Goal: Find contact information: Find contact information

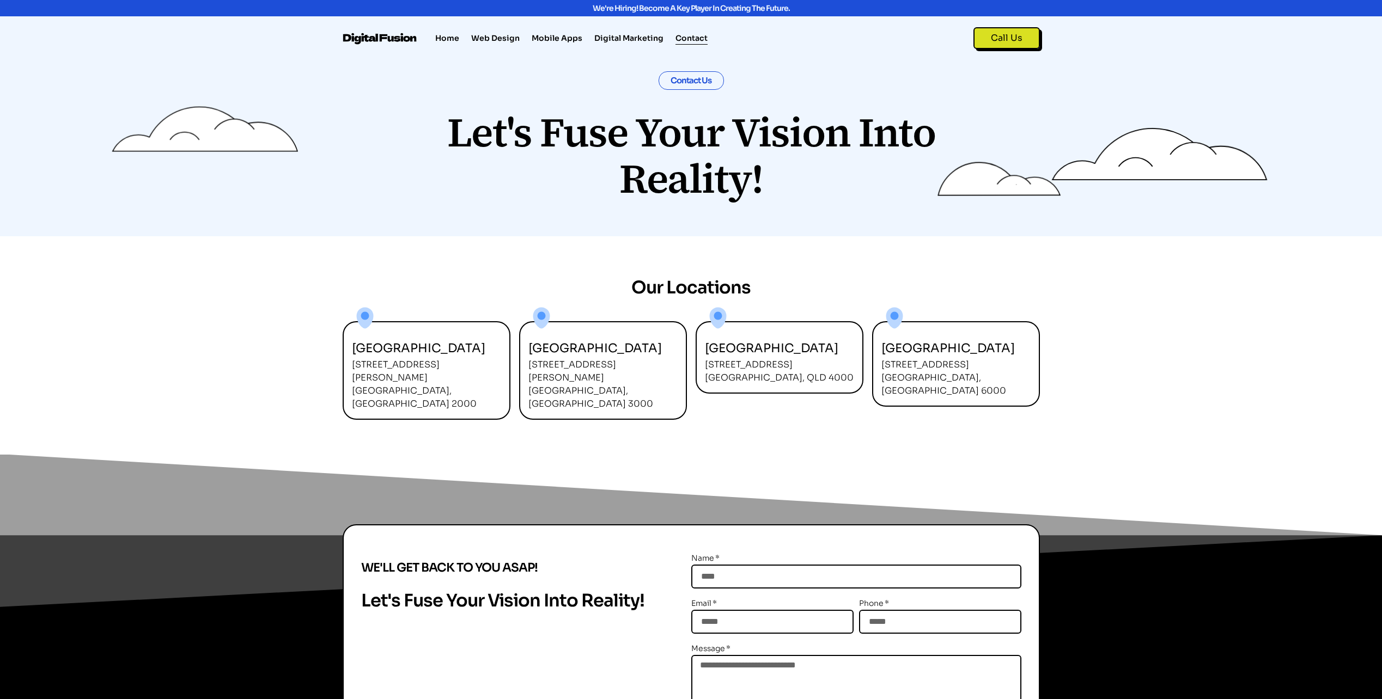
click at [376, 36] on img at bounding box center [381, 39] width 76 height 12
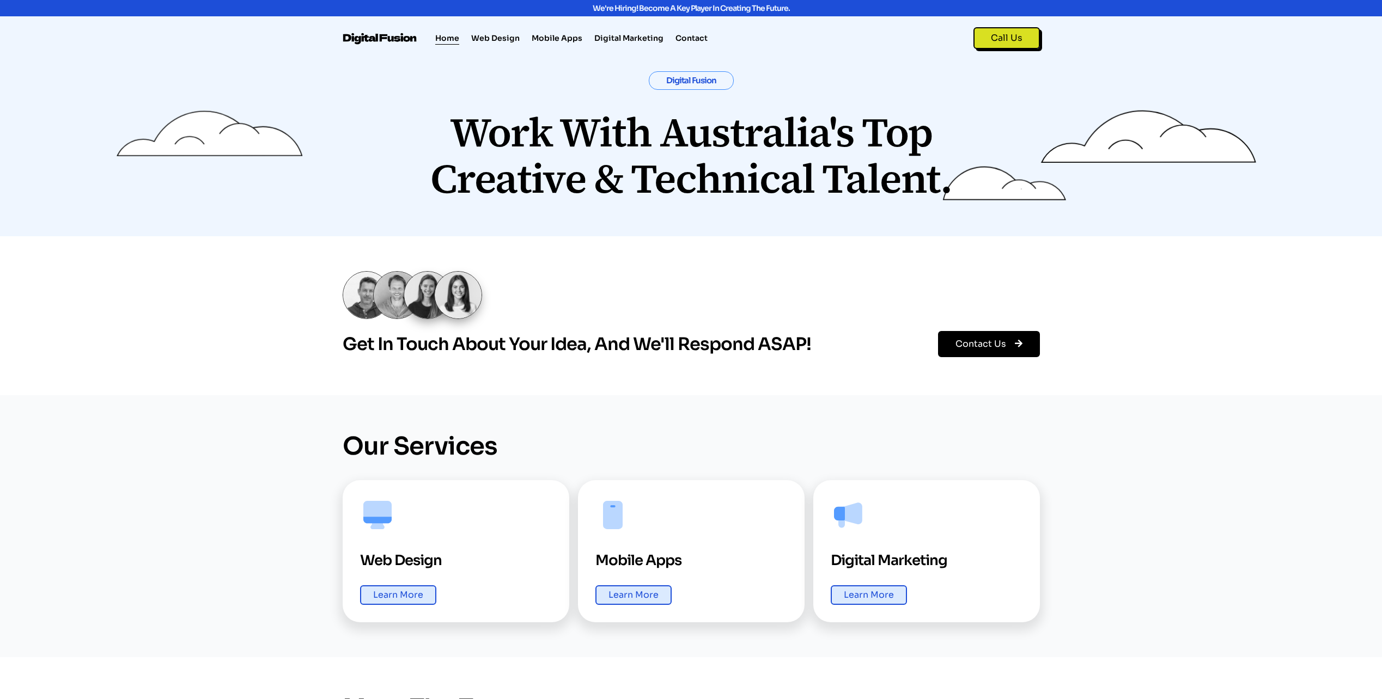
click at [1018, 336] on link "Contact Us" at bounding box center [989, 344] width 102 height 26
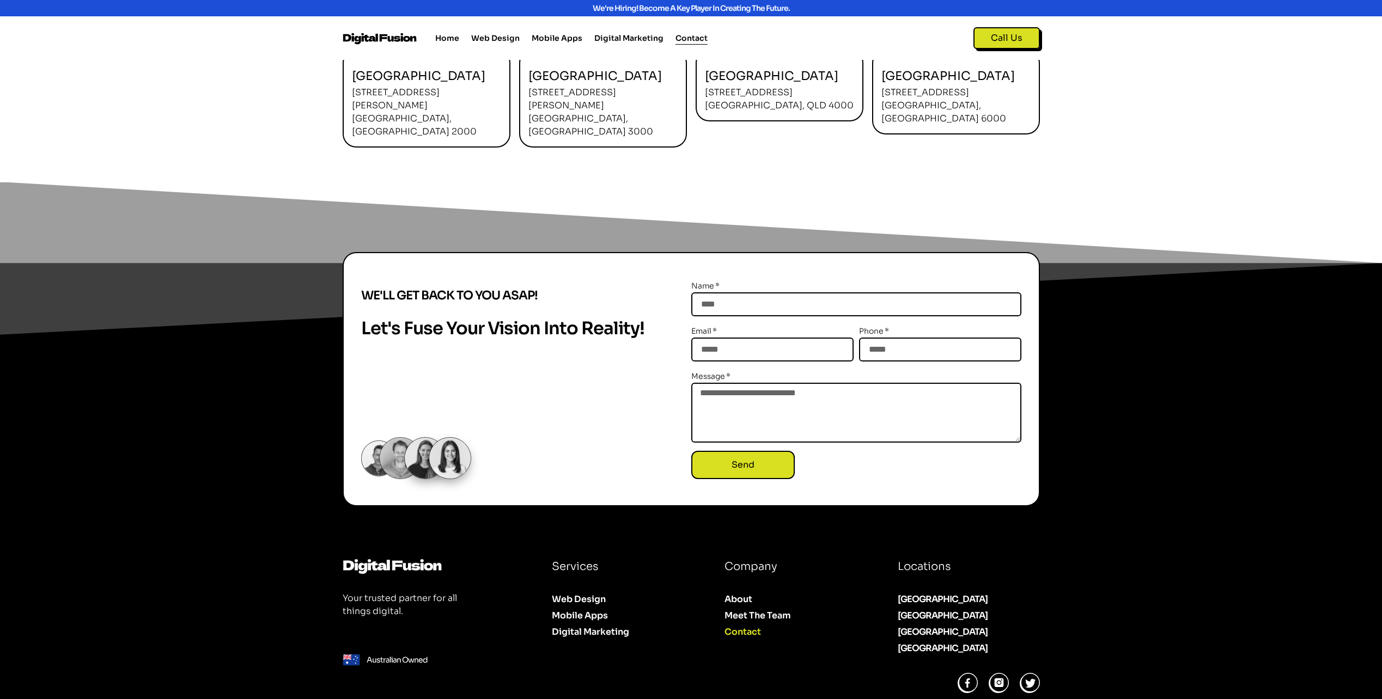
scroll to position [289, 0]
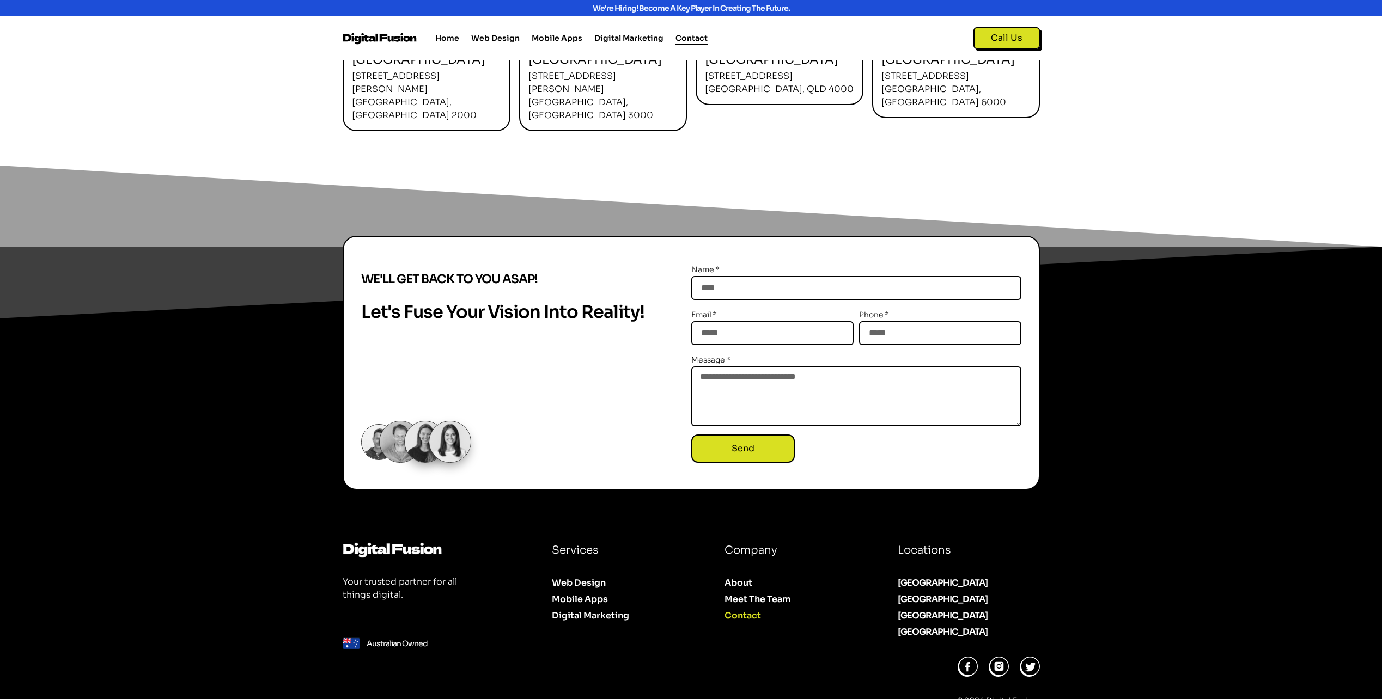
click at [252, 187] on icon at bounding box center [690, 242] width 1382 height 153
